Goal: Transaction & Acquisition: Download file/media

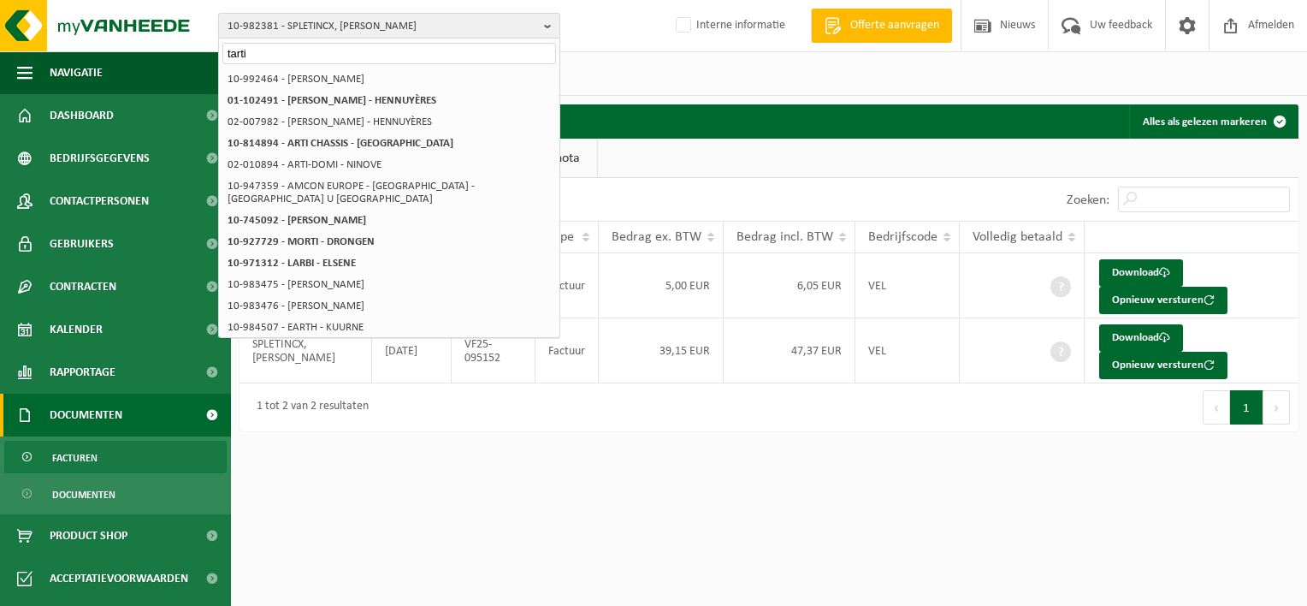
click at [268, 50] on input "tarti" at bounding box center [389, 53] width 334 height 21
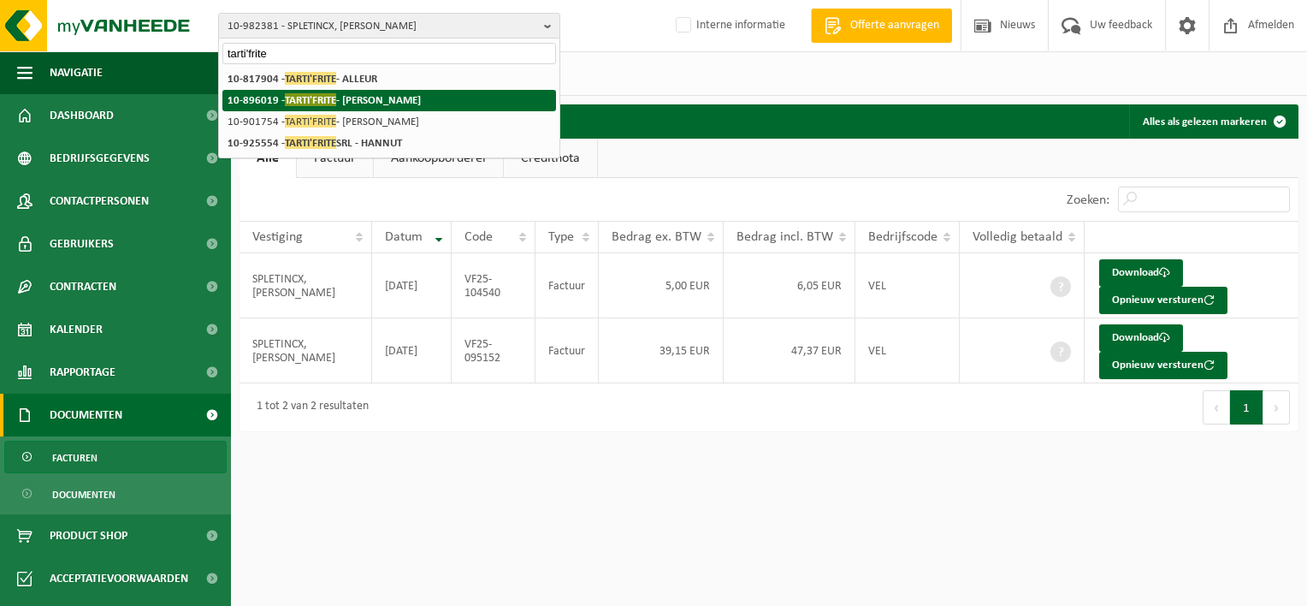
type input "tarti'frite"
click at [293, 102] on span "TARTI'FRITE" at bounding box center [310, 99] width 51 height 13
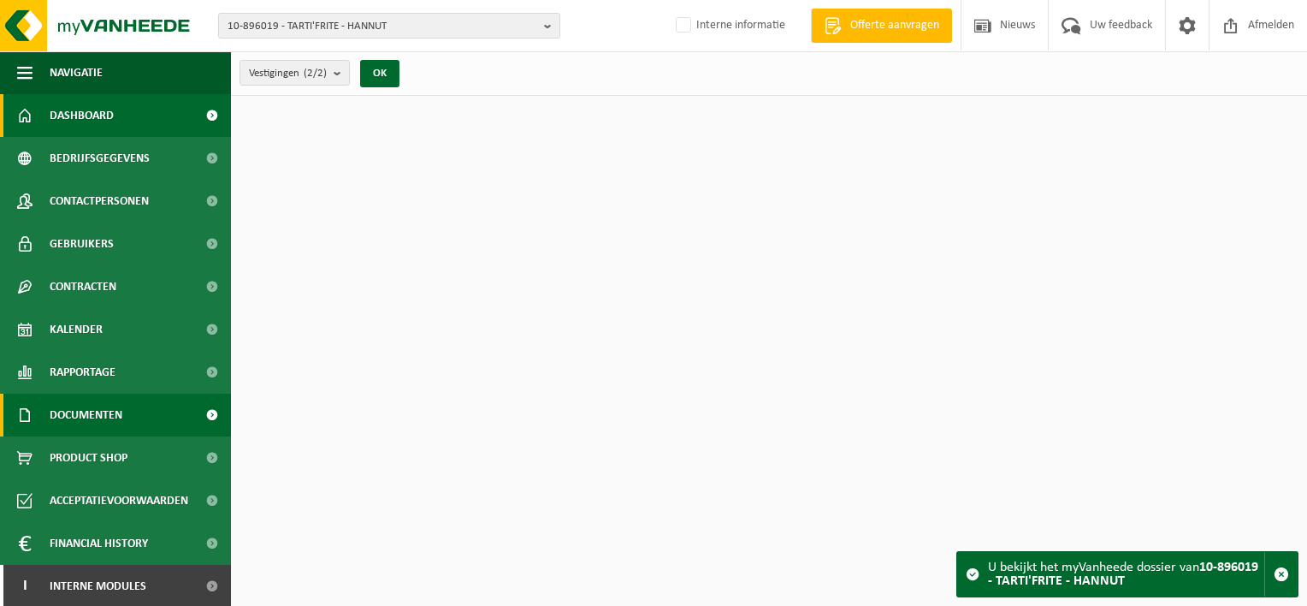
click at [92, 421] on span "Documenten" at bounding box center [86, 415] width 73 height 43
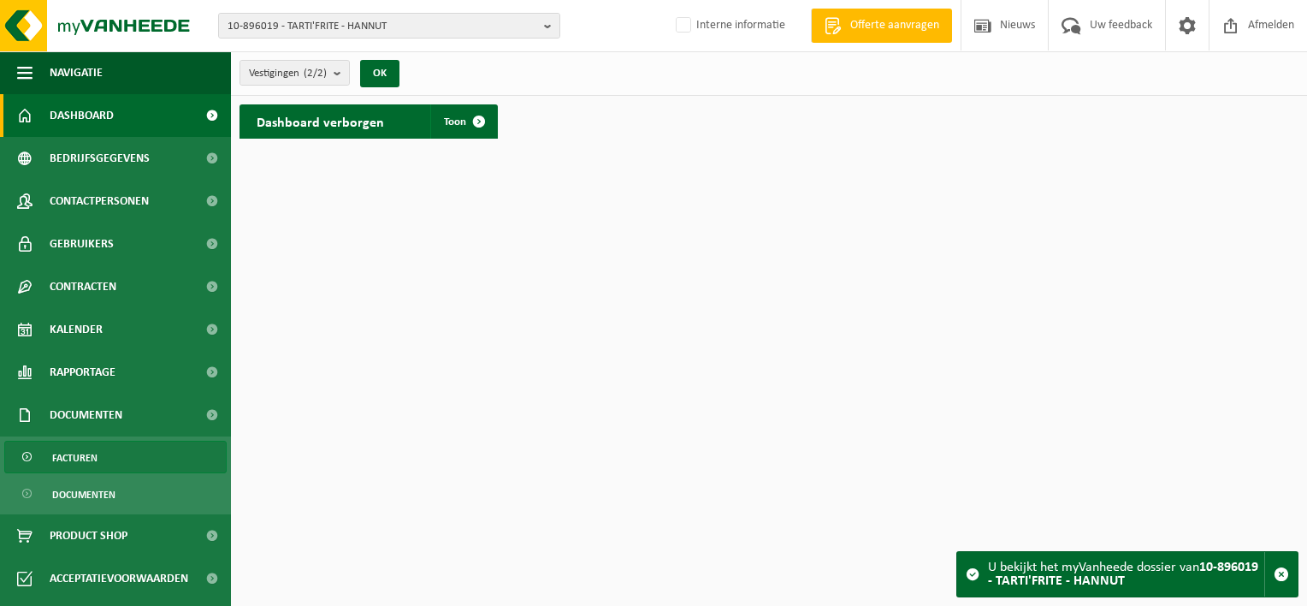
click at [93, 452] on span "Facturen" at bounding box center [74, 457] width 45 height 33
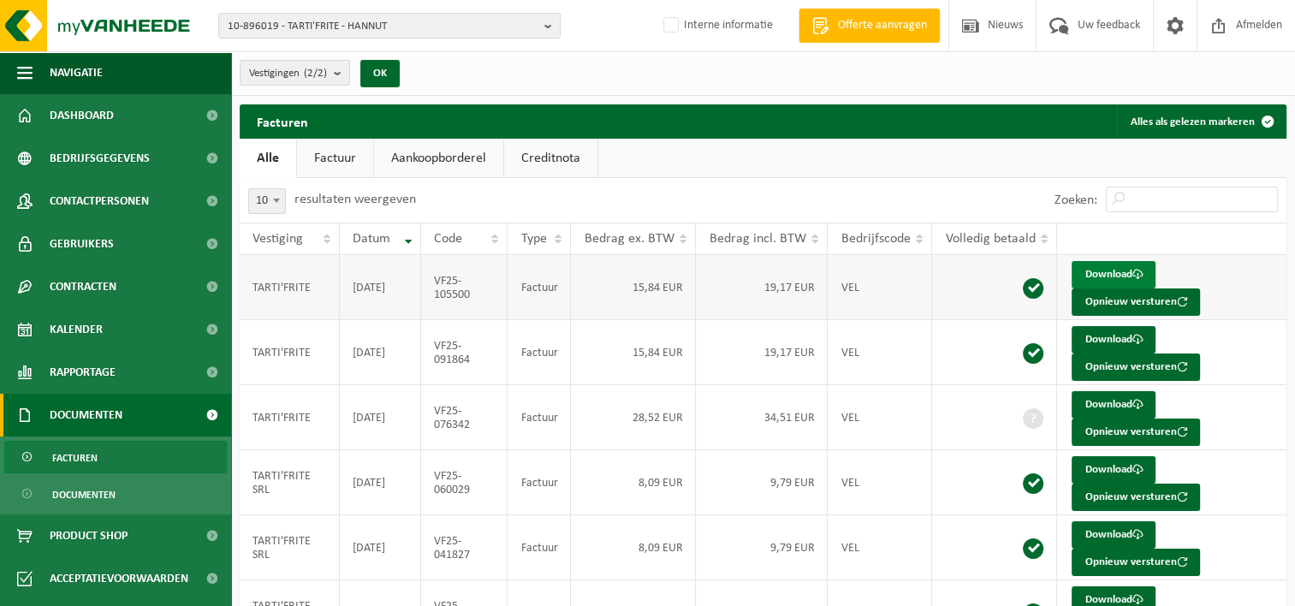
click at [1111, 268] on link "Download" at bounding box center [1113, 274] width 84 height 27
